Goal: Task Accomplishment & Management: Manage account settings

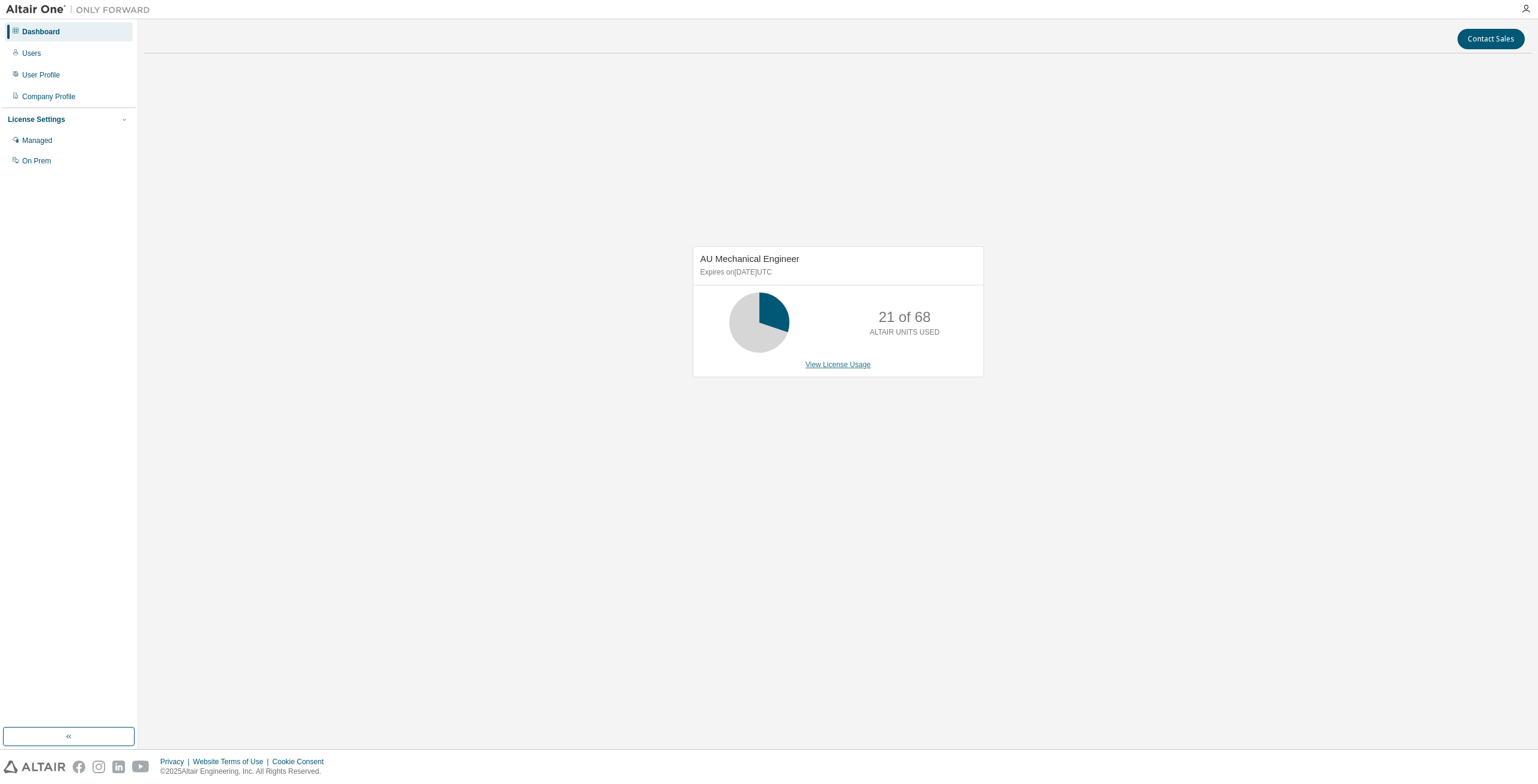
click at [828, 369] on link "View License Usage" at bounding box center [838, 364] width 65 height 9
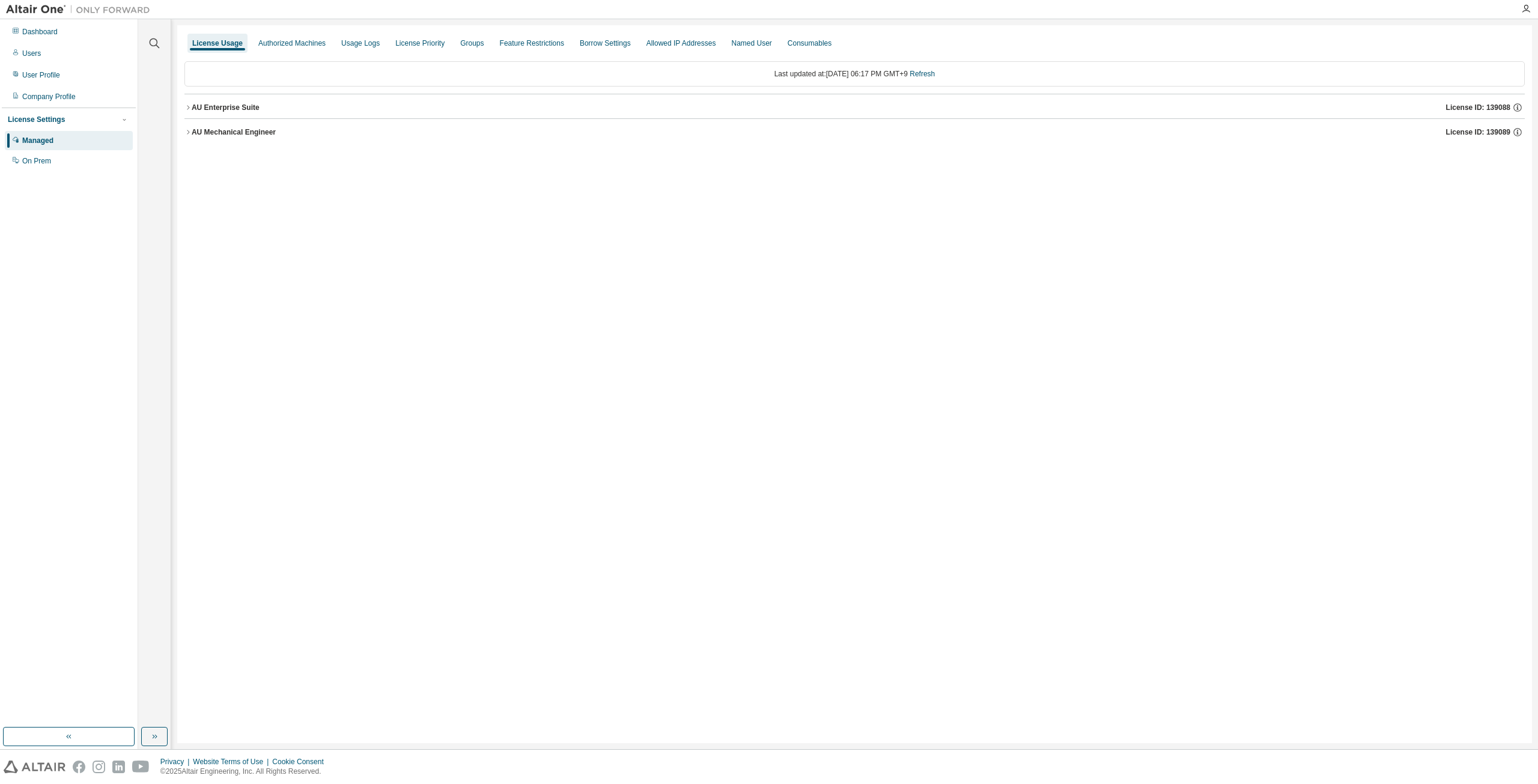
click at [191, 132] on icon "button" at bounding box center [188, 132] width 7 height 7
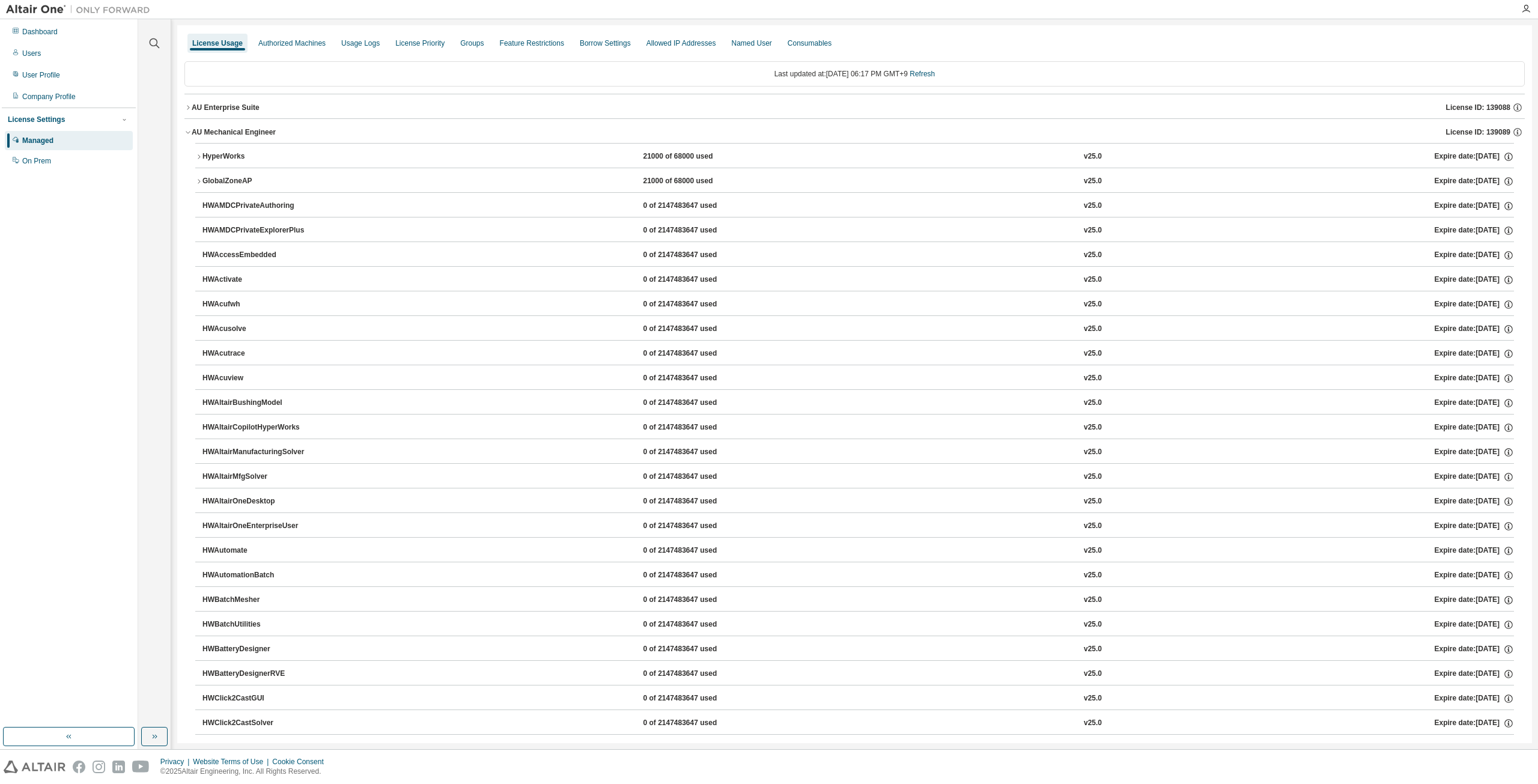
click at [192, 105] on div "AU Enterprise Suite" at bounding box center [225, 108] width 68 height 9
click at [188, 107] on icon "button" at bounding box center [188, 107] width 7 height 7
click at [46, 33] on div "Dashboard" at bounding box center [40, 32] width 36 height 9
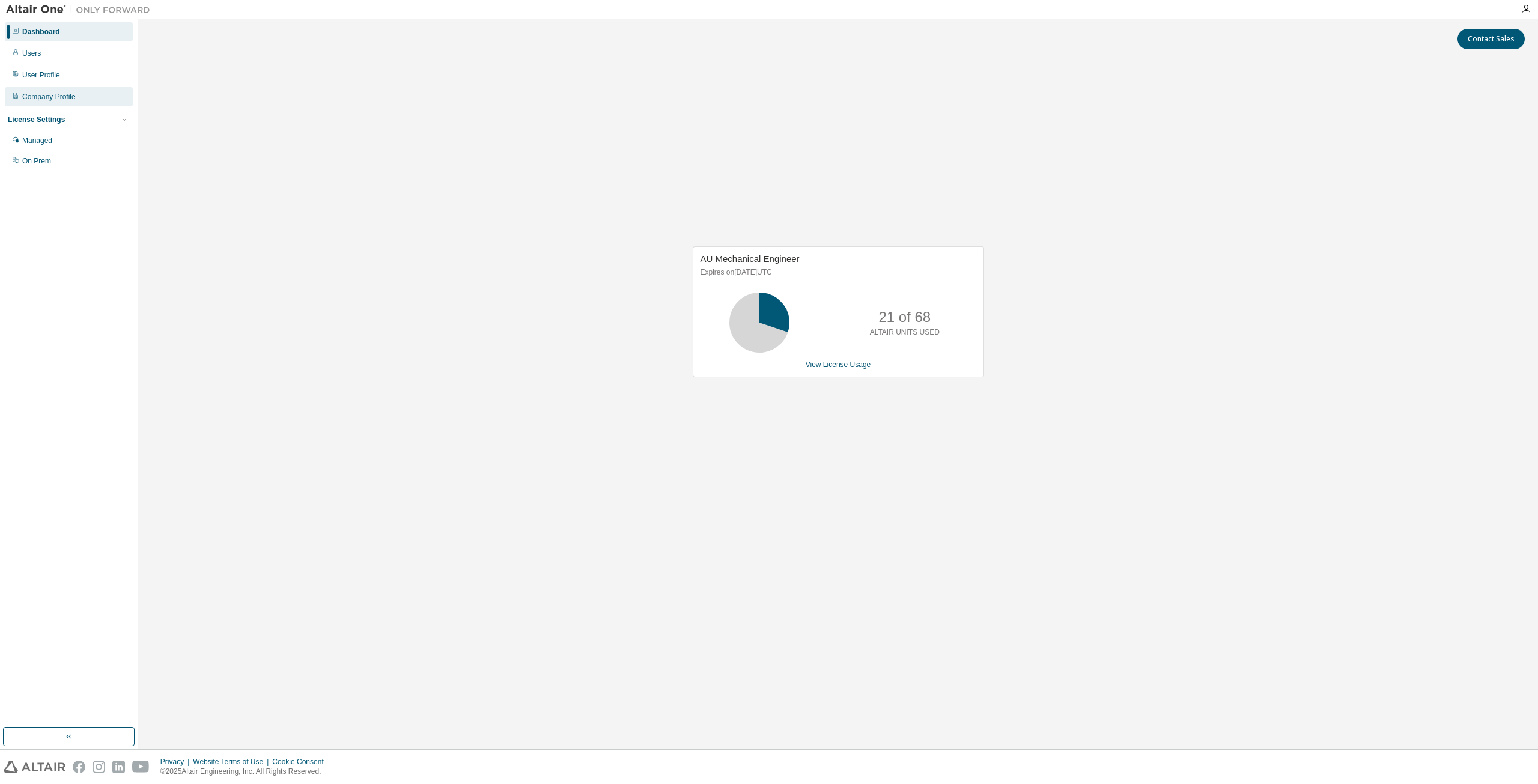
click at [50, 103] on div "Company Profile" at bounding box center [68, 96] width 128 height 19
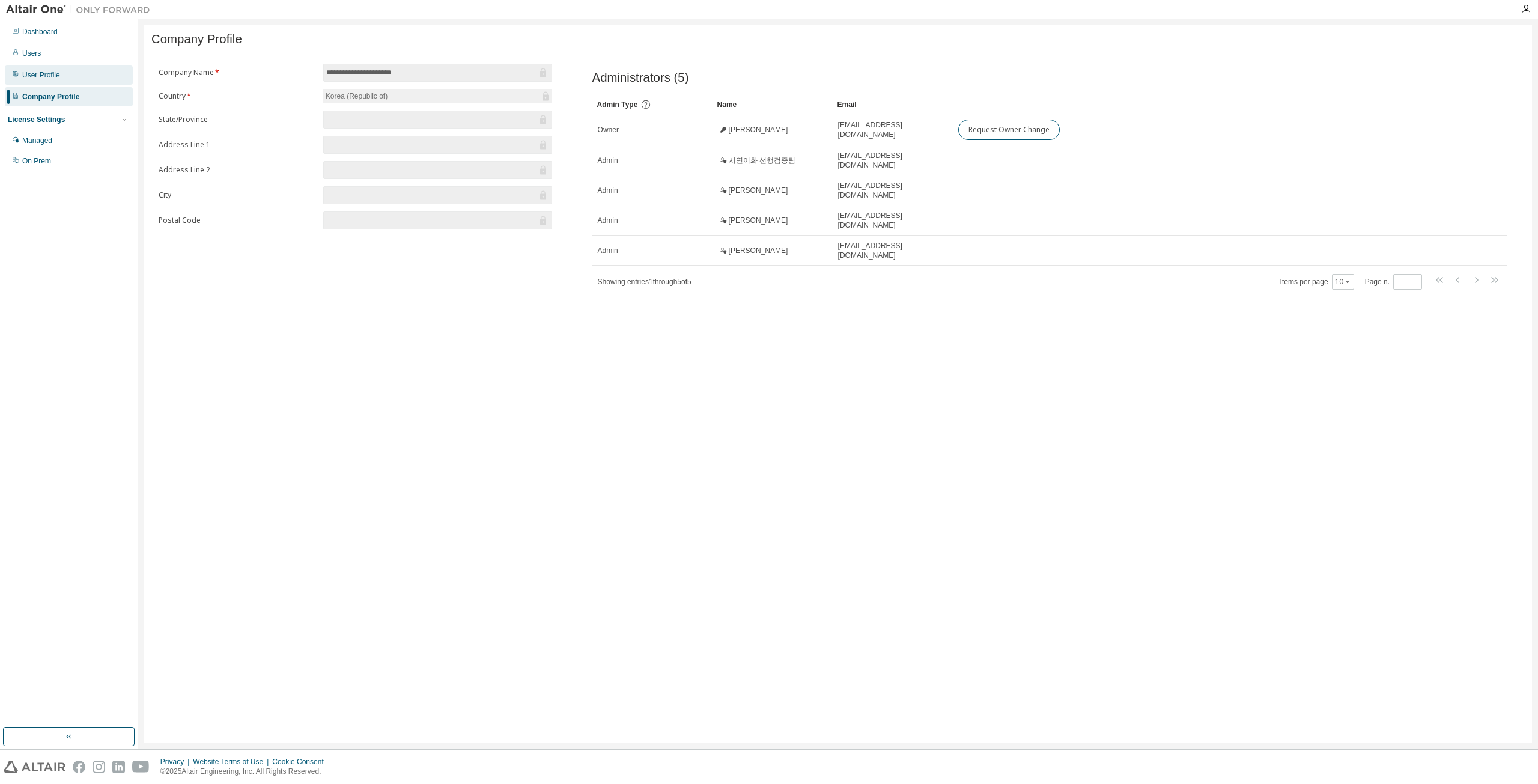
click at [41, 75] on div "User Profile" at bounding box center [41, 75] width 38 height 9
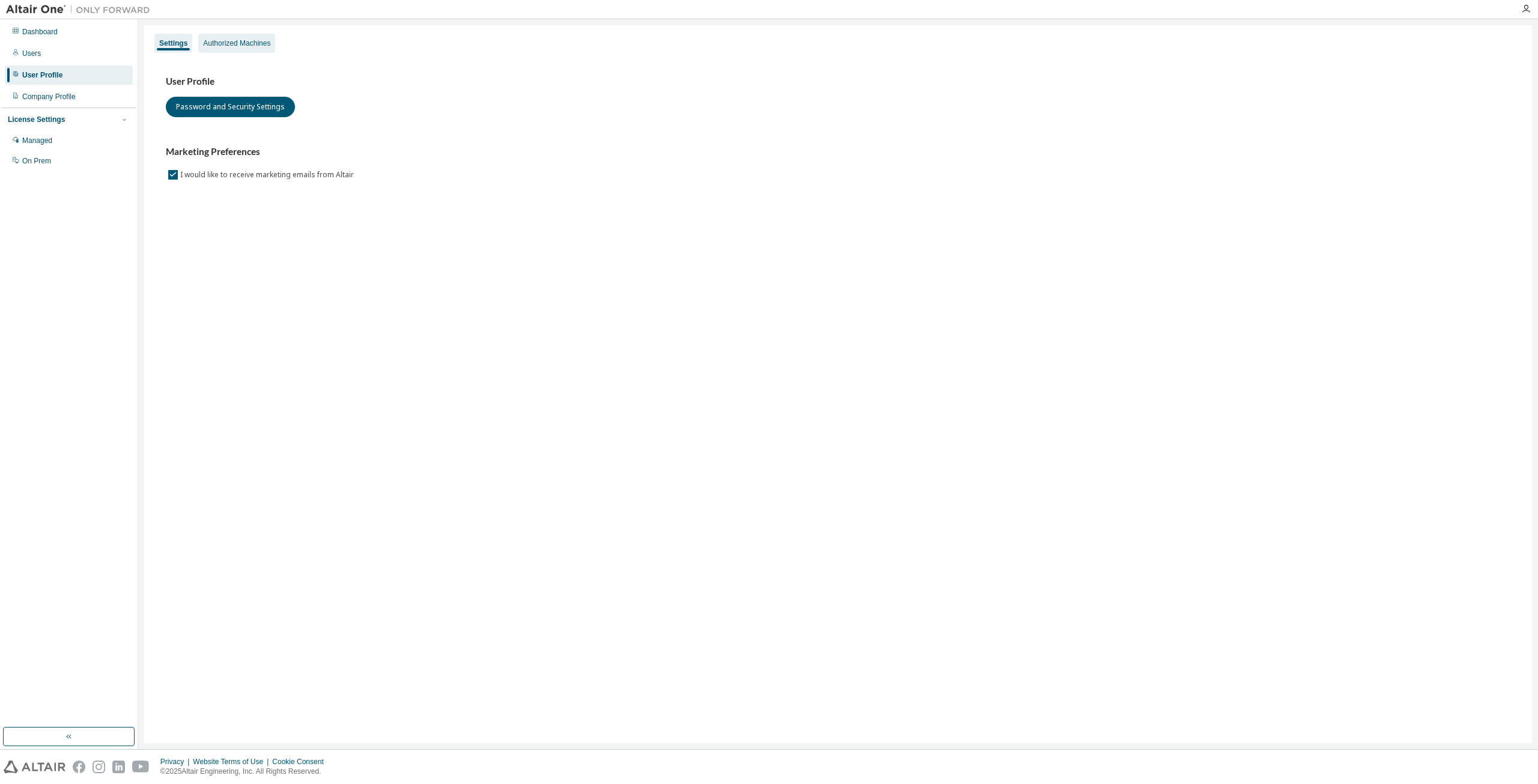
click at [245, 43] on div "Authorized Machines" at bounding box center [236, 43] width 67 height 9
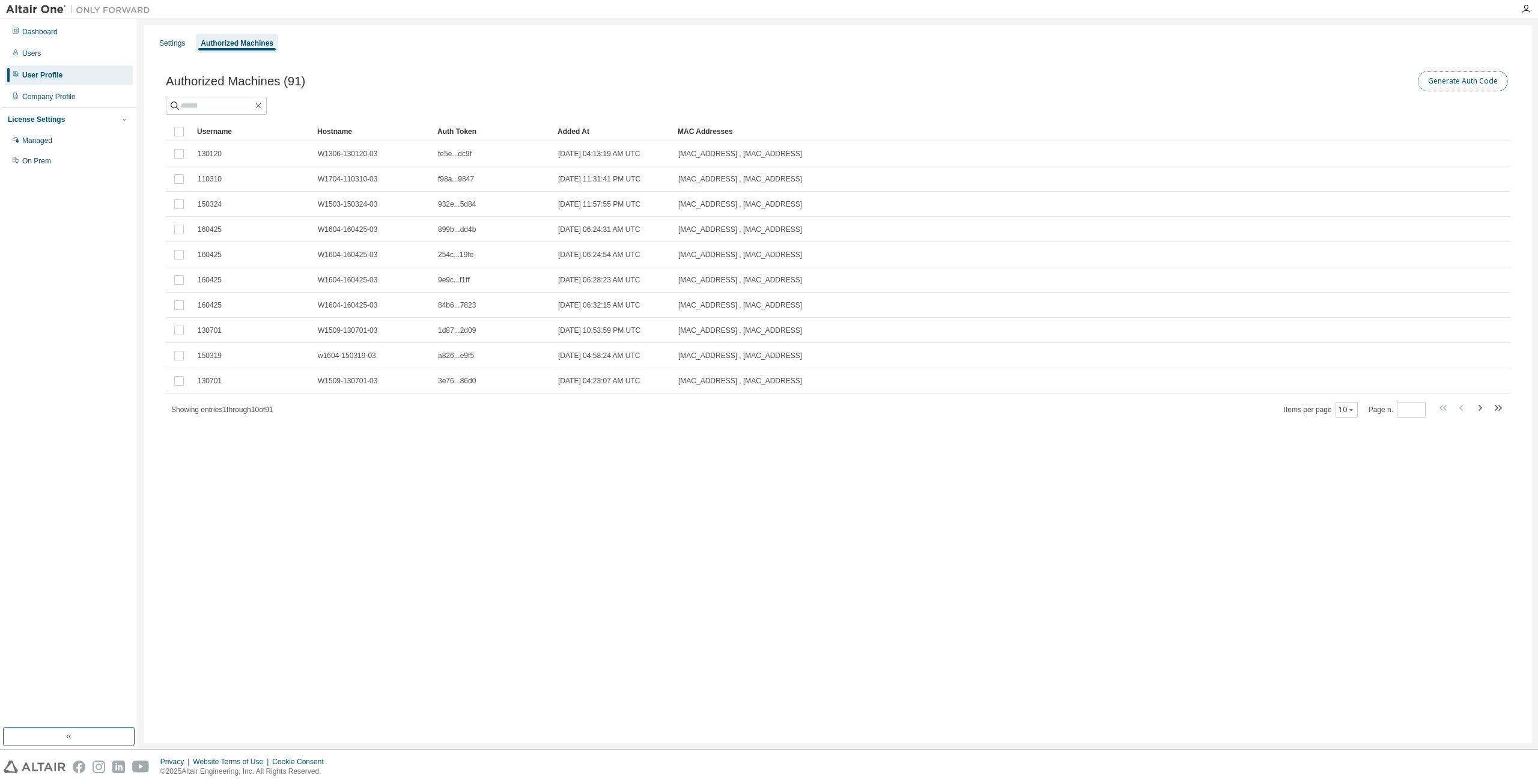
click at [1479, 85] on button "Generate Auth Code" at bounding box center [1463, 81] width 90 height 20
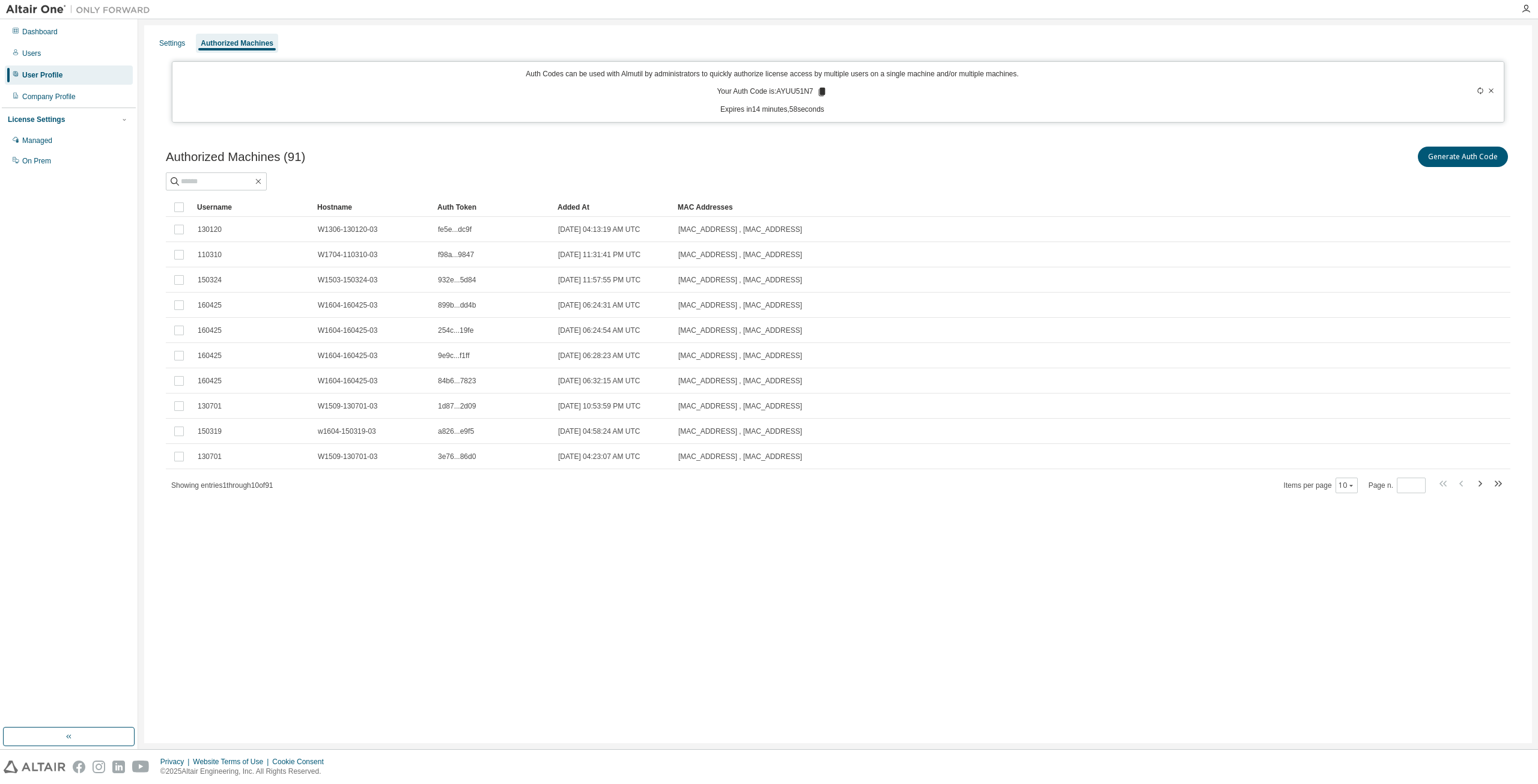
click at [823, 90] on icon at bounding box center [822, 91] width 7 height 9
